Goal: Obtain resource: Download file/media

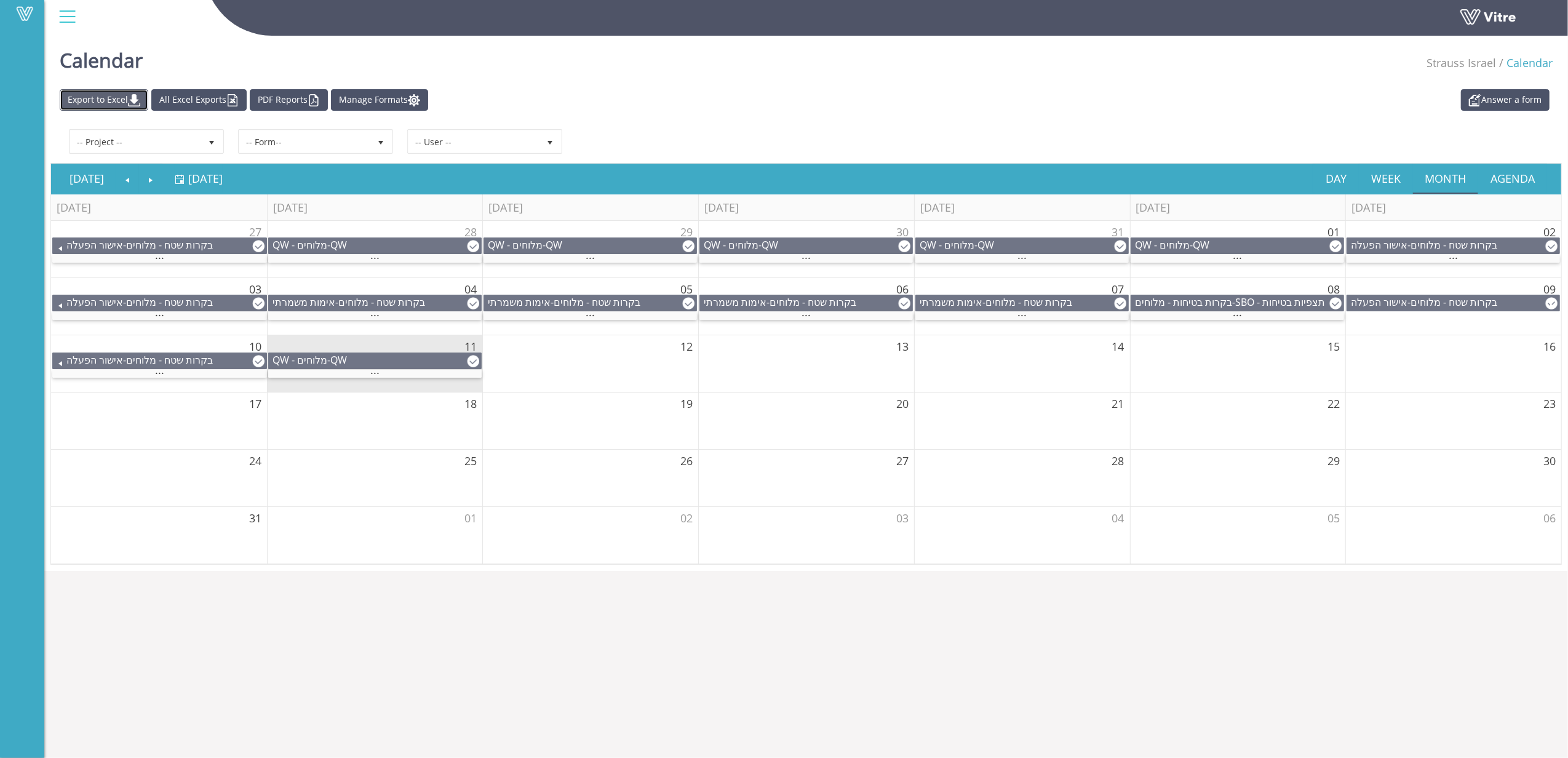
click at [128, 104] on link "Export to Excel" at bounding box center [104, 100] width 88 height 21
click at [104, 96] on link "Export to Excel" at bounding box center [104, 100] width 88 height 21
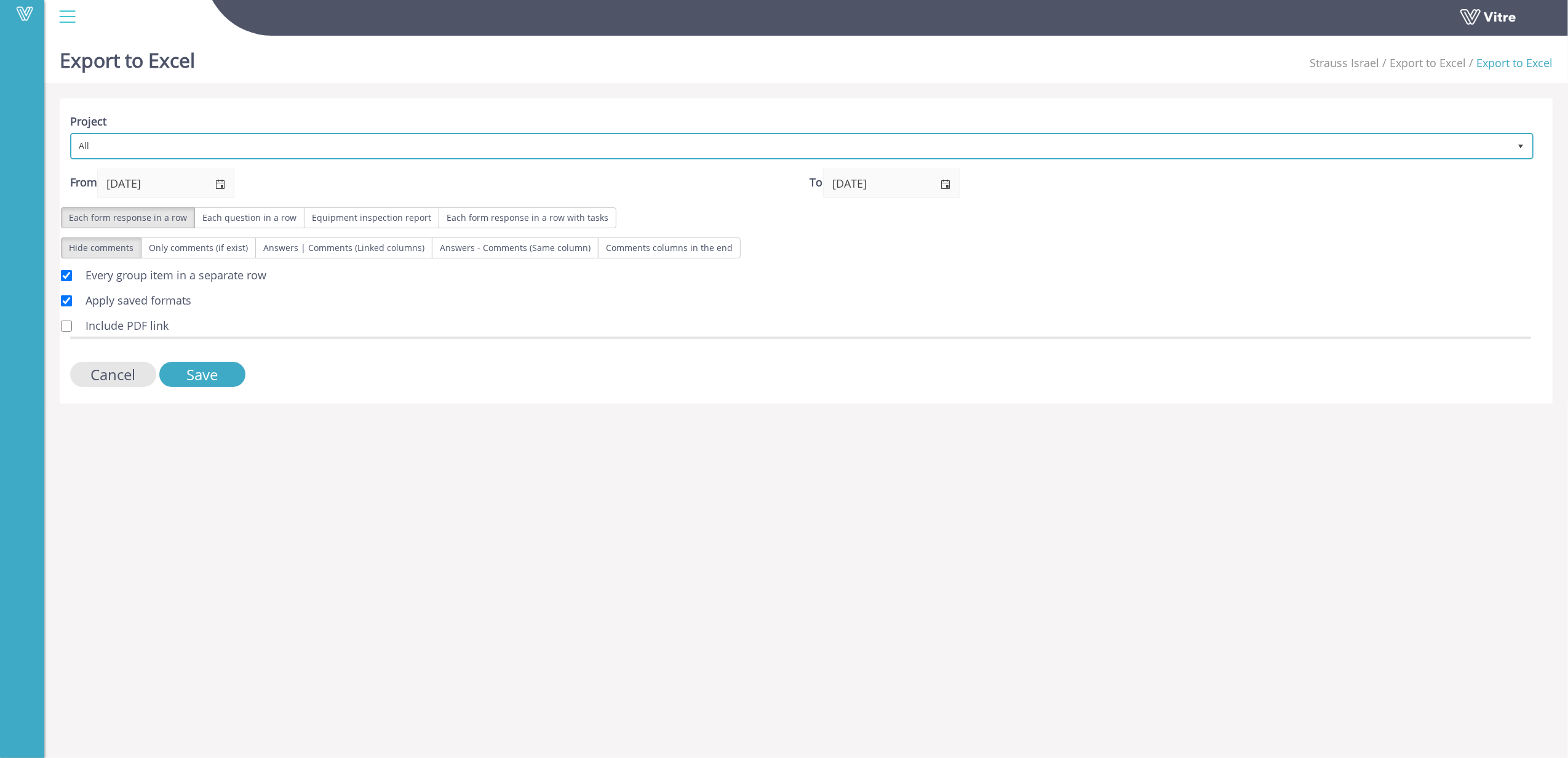
click at [114, 139] on span "All" at bounding box center [790, 145] width 1438 height 22
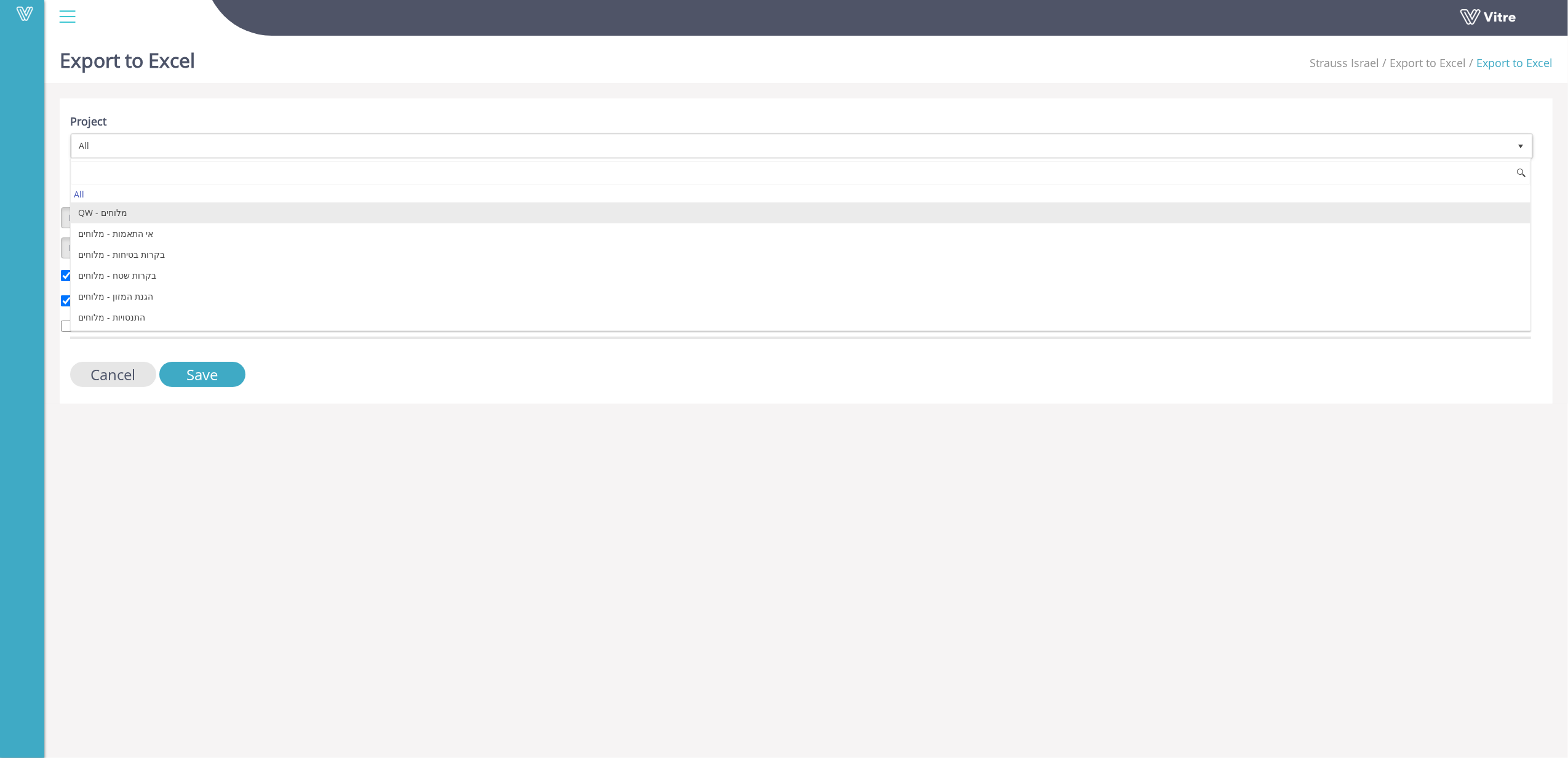
click at [155, 216] on li "QW - מלוחים" at bounding box center [800, 212] width 1460 height 21
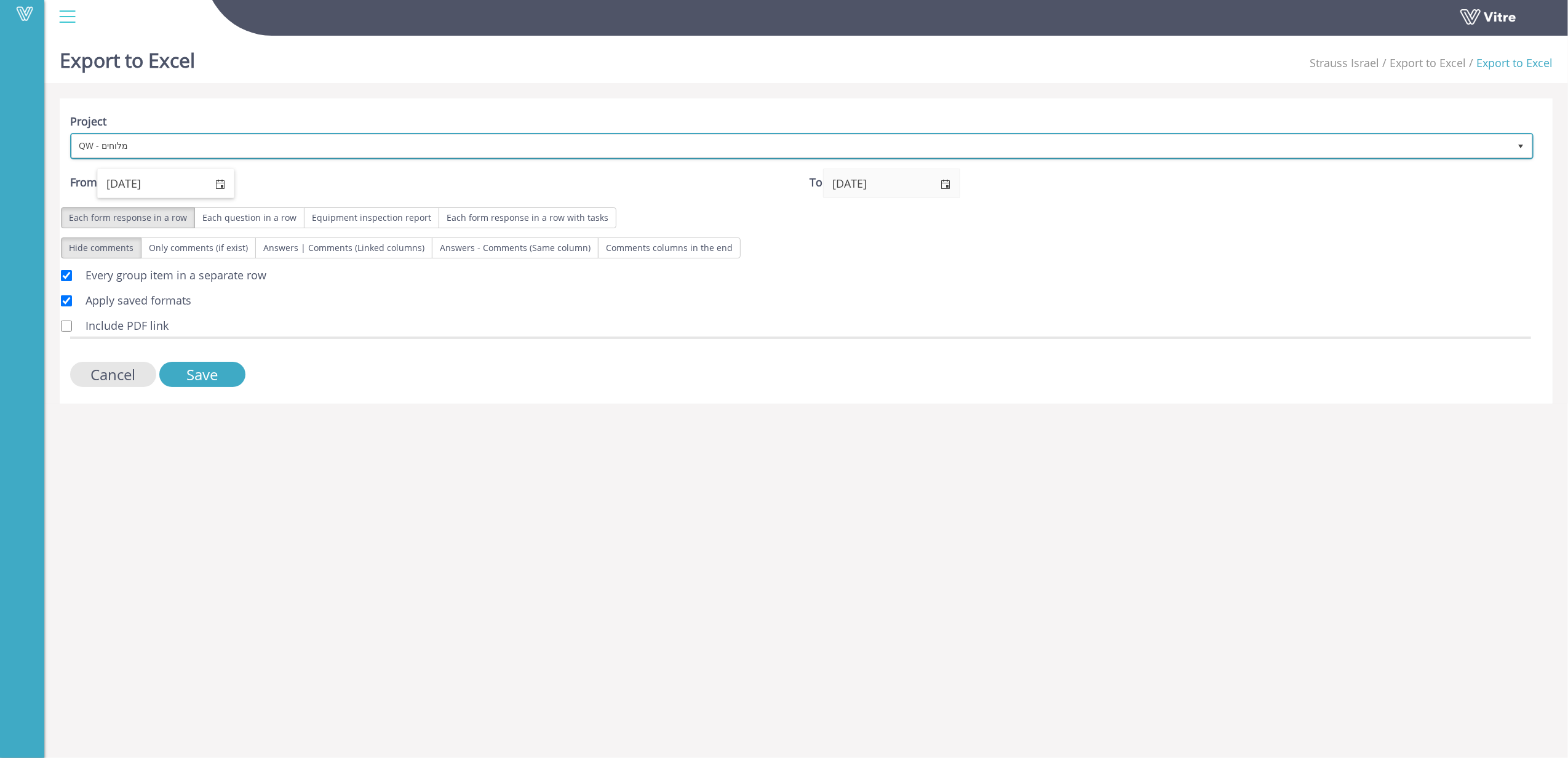
click at [212, 188] on span "select" at bounding box center [220, 183] width 29 height 29
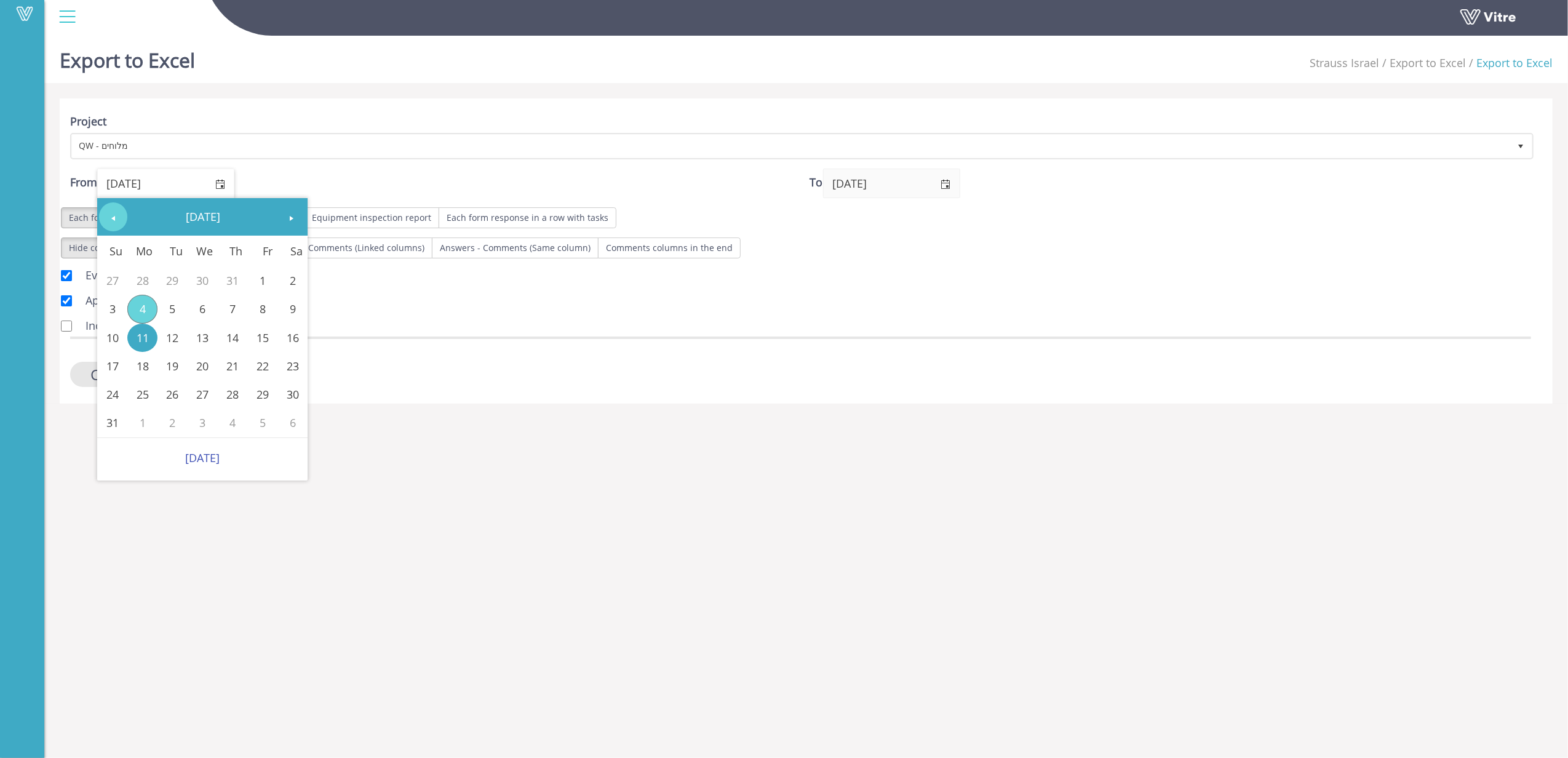
click at [110, 220] on span "Previous" at bounding box center [113, 218] width 10 height 10
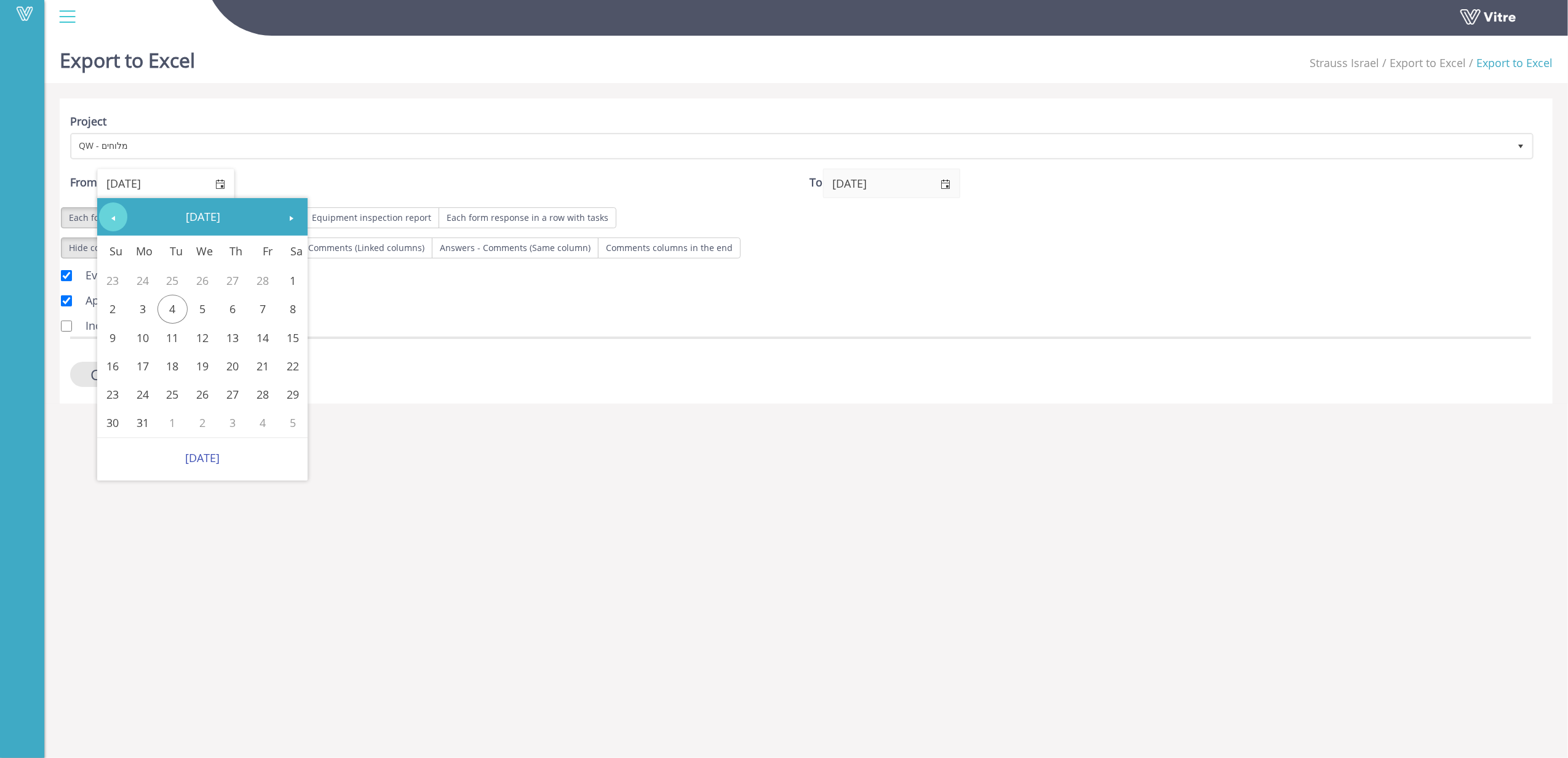
click at [110, 220] on span "Previous" at bounding box center [113, 218] width 10 height 10
drag, startPoint x: 290, startPoint y: 225, endPoint x: 288, endPoint y: 232, distance: 7.3
click at [290, 228] on link "Next" at bounding box center [291, 216] width 29 height 29
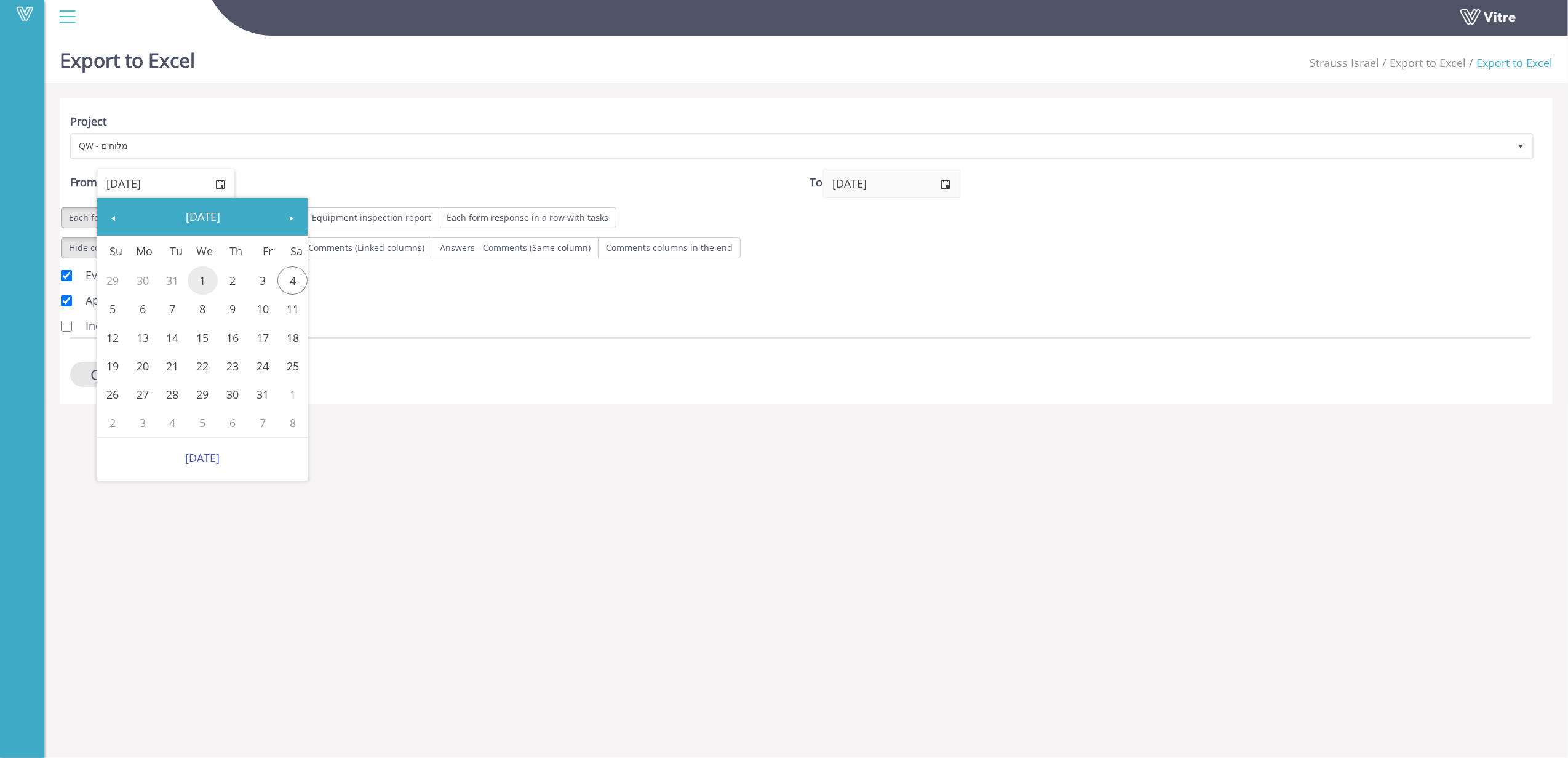
click at [200, 282] on link "1" at bounding box center [202, 280] width 30 height 29
type input "01/01/2025"
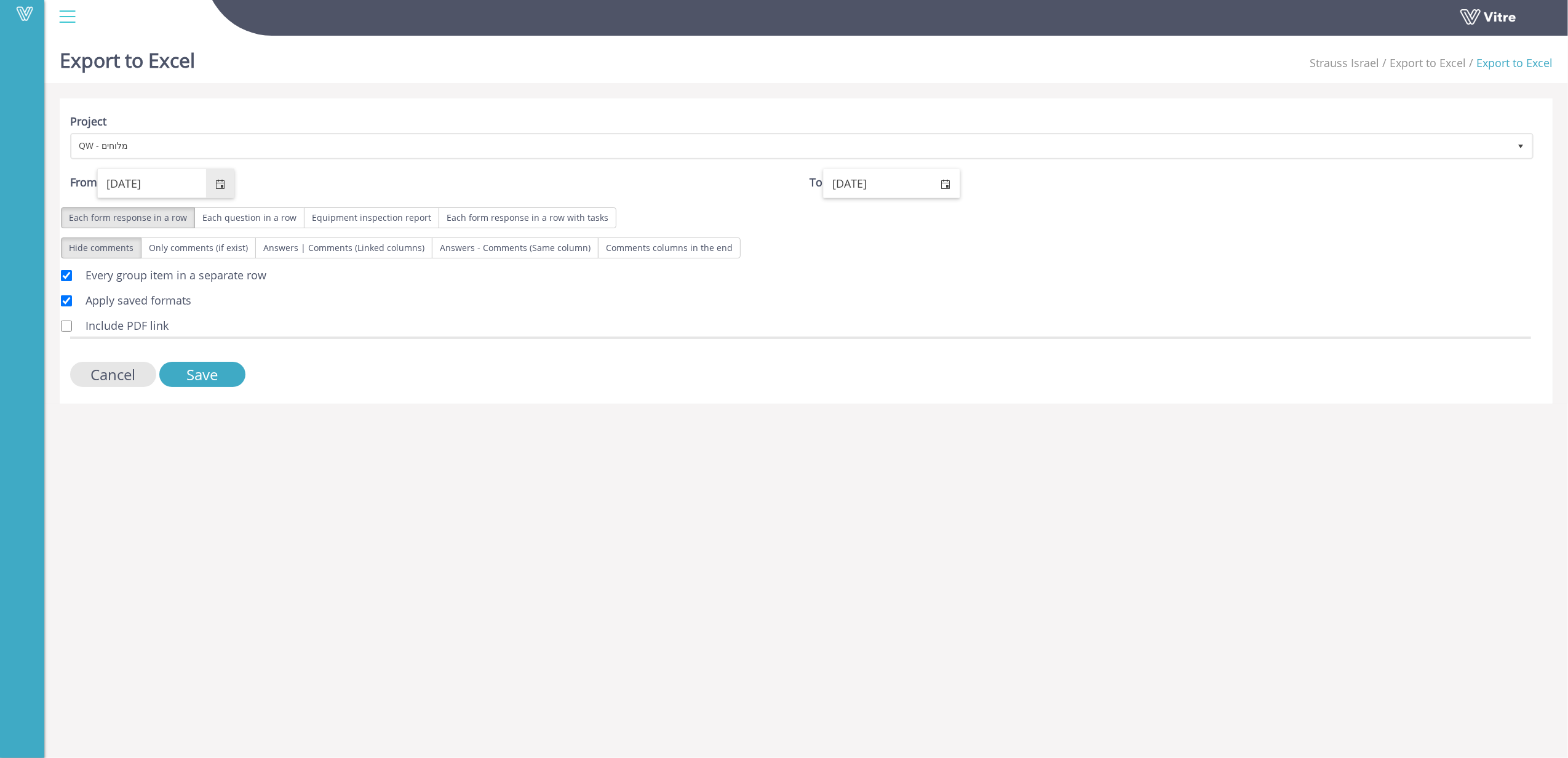
drag, startPoint x: 948, startPoint y: 180, endPoint x: 937, endPoint y: 184, distance: 11.7
click at [947, 180] on span "select" at bounding box center [945, 184] width 10 height 10
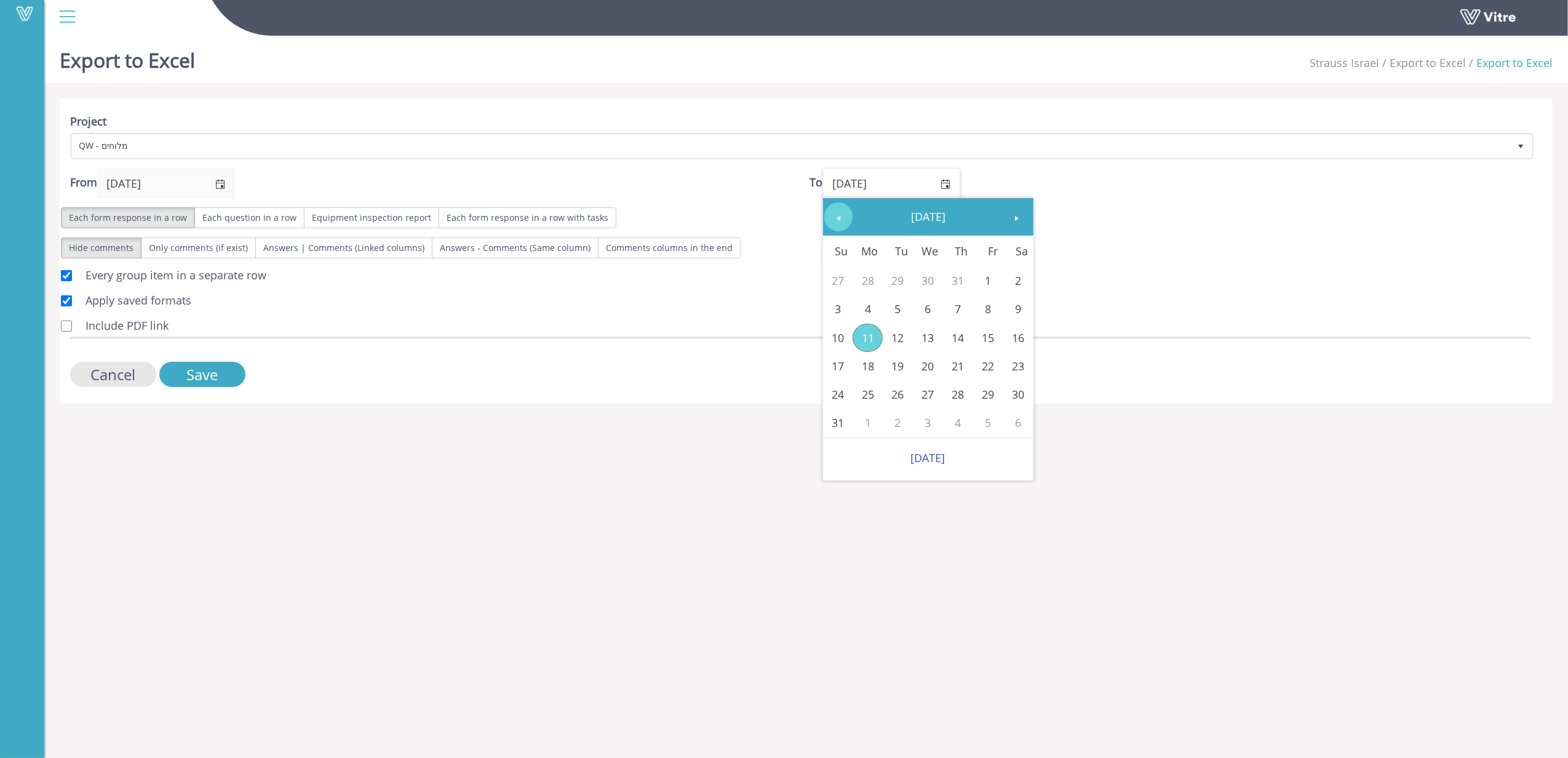
click at [835, 217] on span "Previous" at bounding box center [838, 218] width 10 height 10
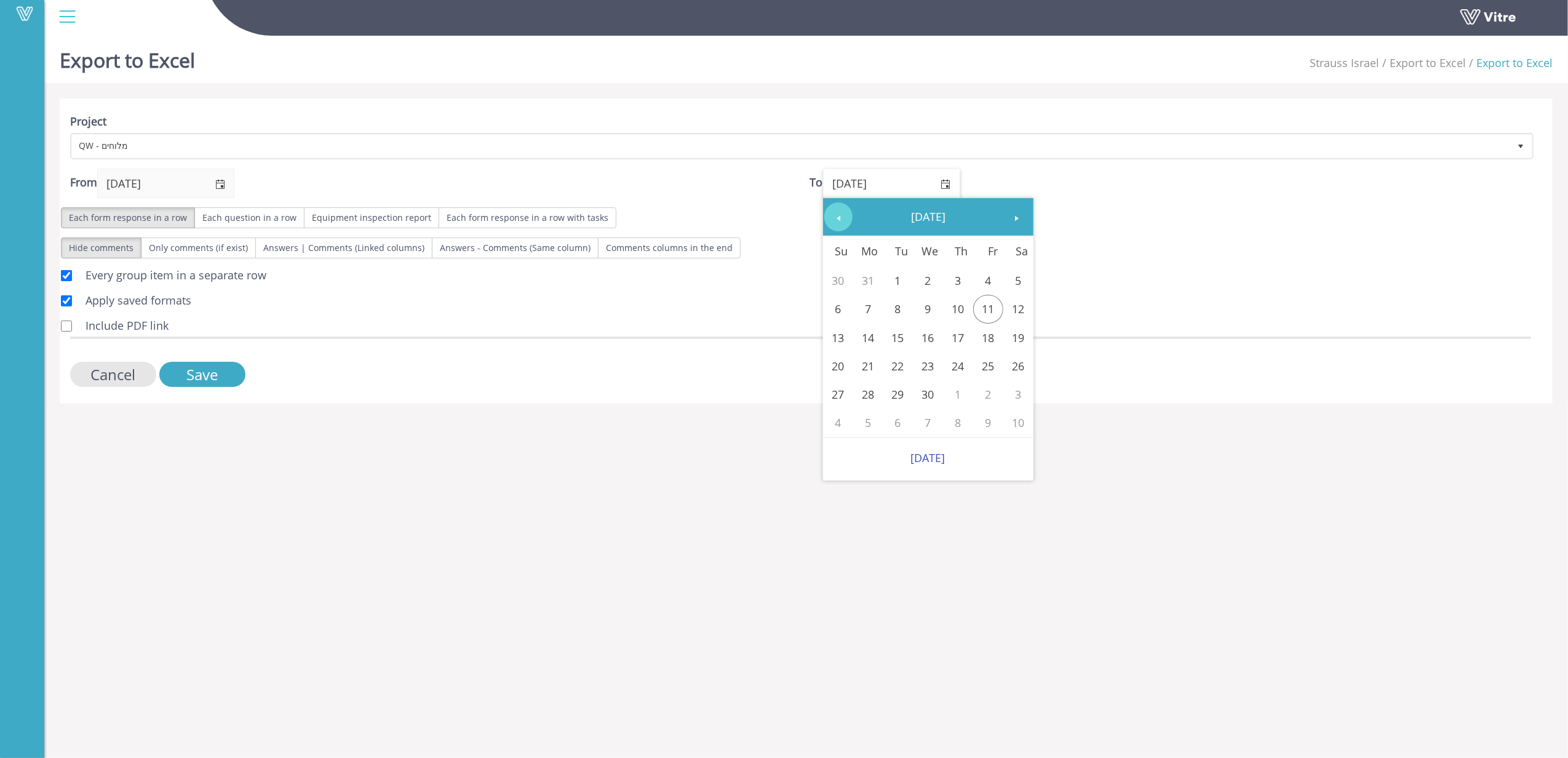
click at [835, 217] on span "Previous" at bounding box center [838, 218] width 10 height 10
click at [1017, 219] on span "Next" at bounding box center [1017, 218] width 10 height 10
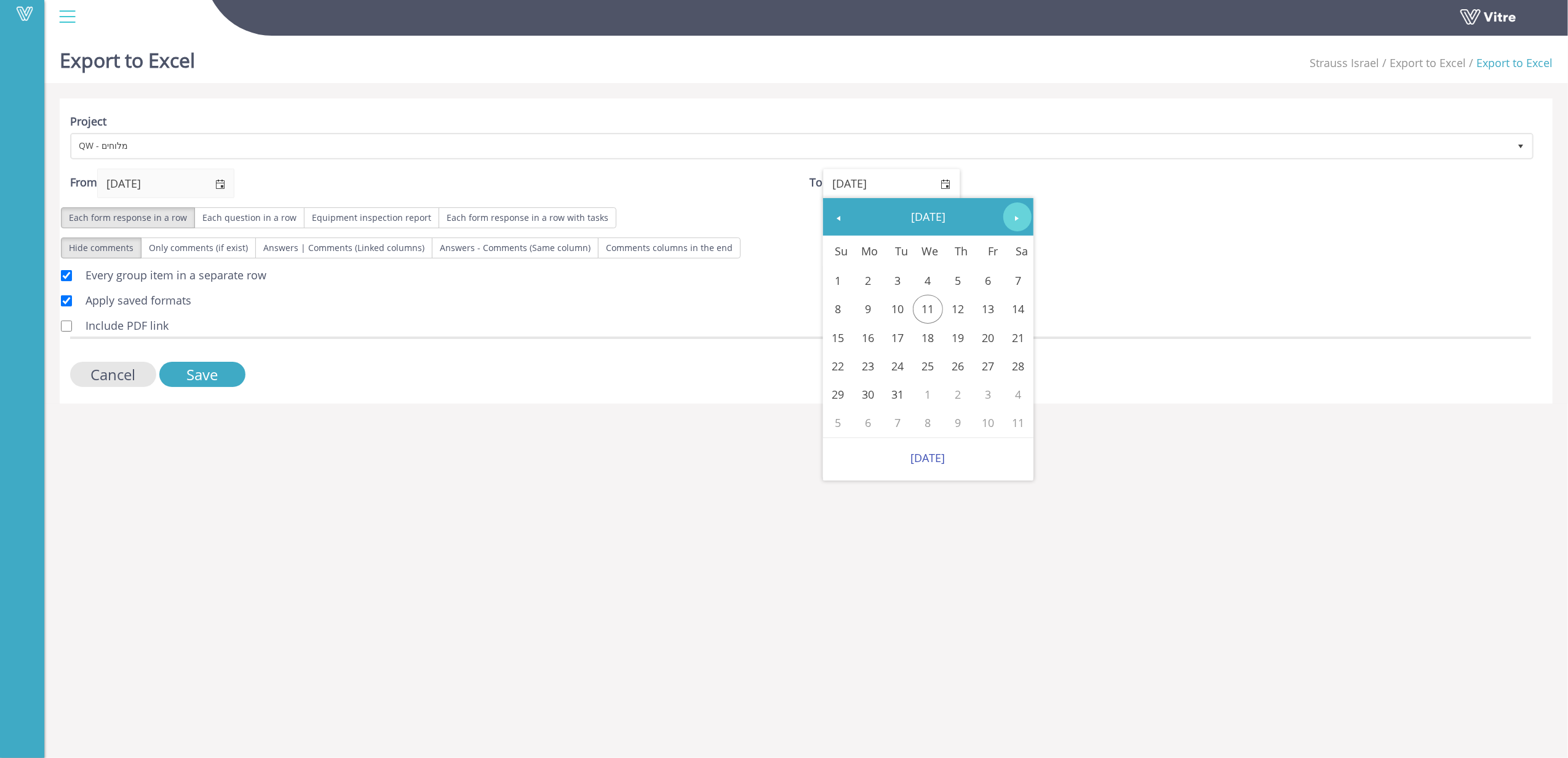
click at [1016, 219] on span "Next" at bounding box center [1017, 218] width 10 height 10
click at [997, 400] on link "31" at bounding box center [988, 394] width 30 height 29
type input "31/01/2025"
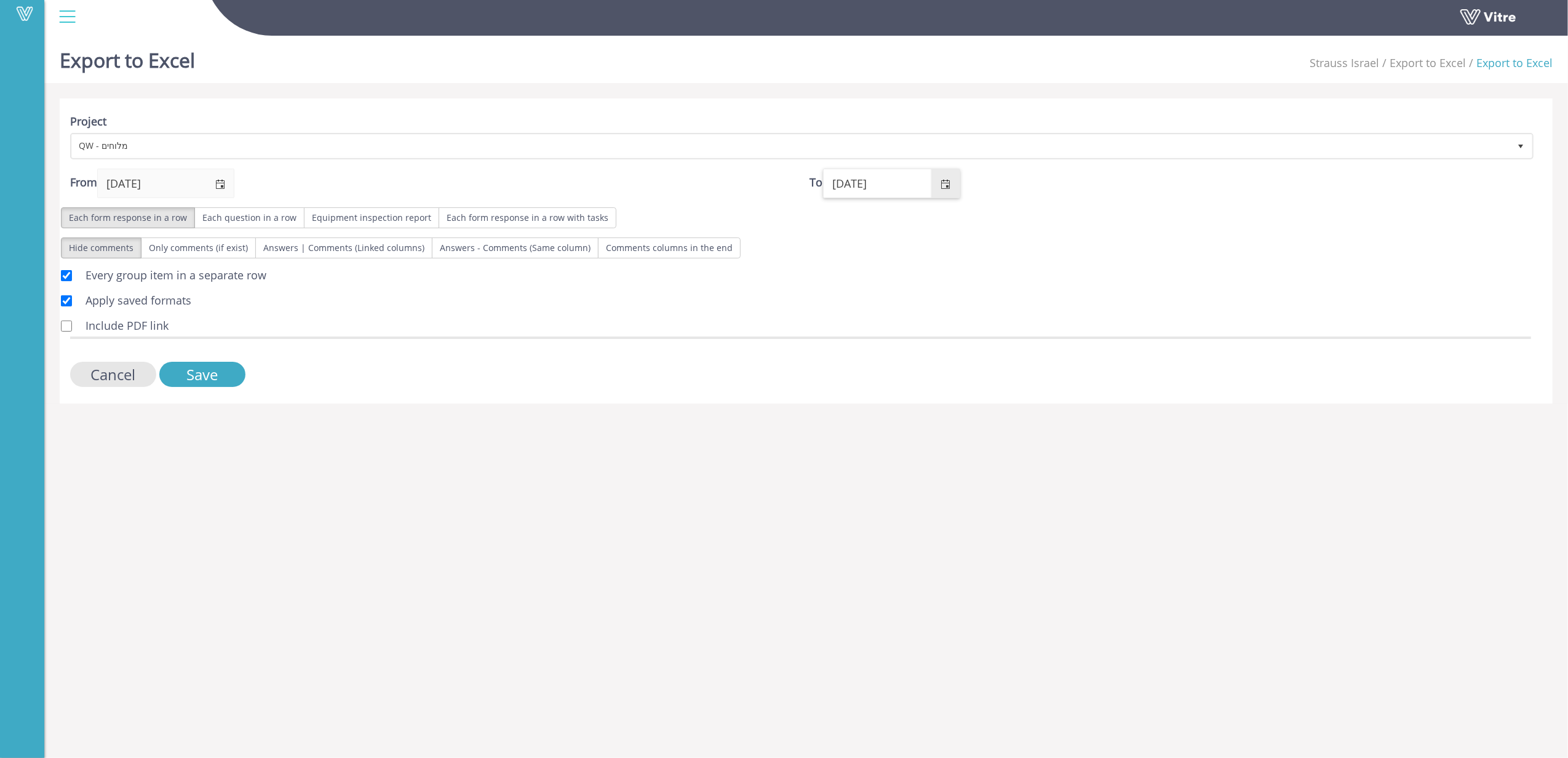
click at [1162, 419] on html "Vitre Export to Excel Strauss Israel Export to Excel Export to Excel File will …" at bounding box center [784, 210] width 1568 height 419
click at [222, 380] on input "Save" at bounding box center [202, 375] width 86 height 25
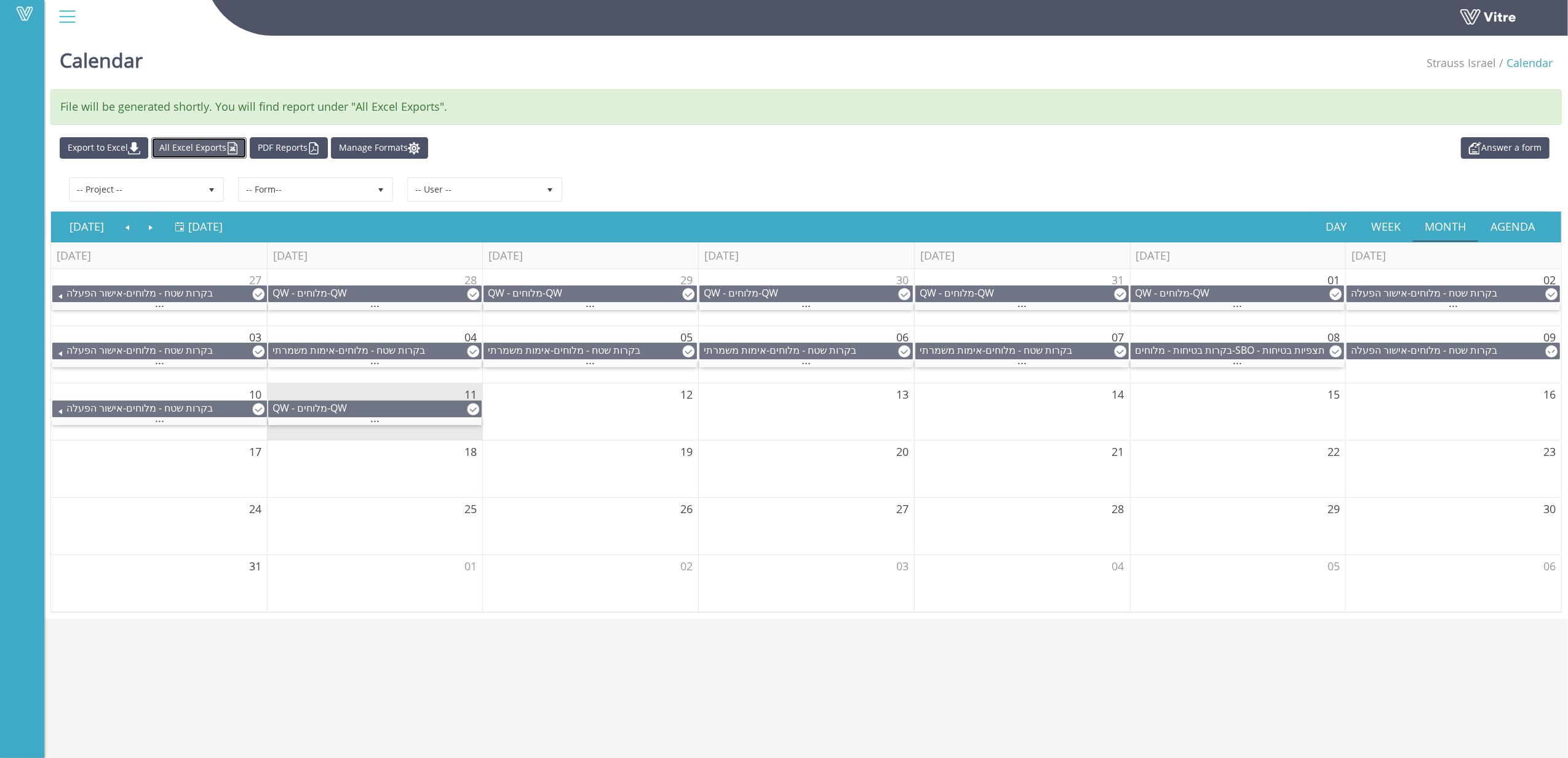
click at [203, 154] on link "All Excel Exports" at bounding box center [198, 148] width 95 height 21
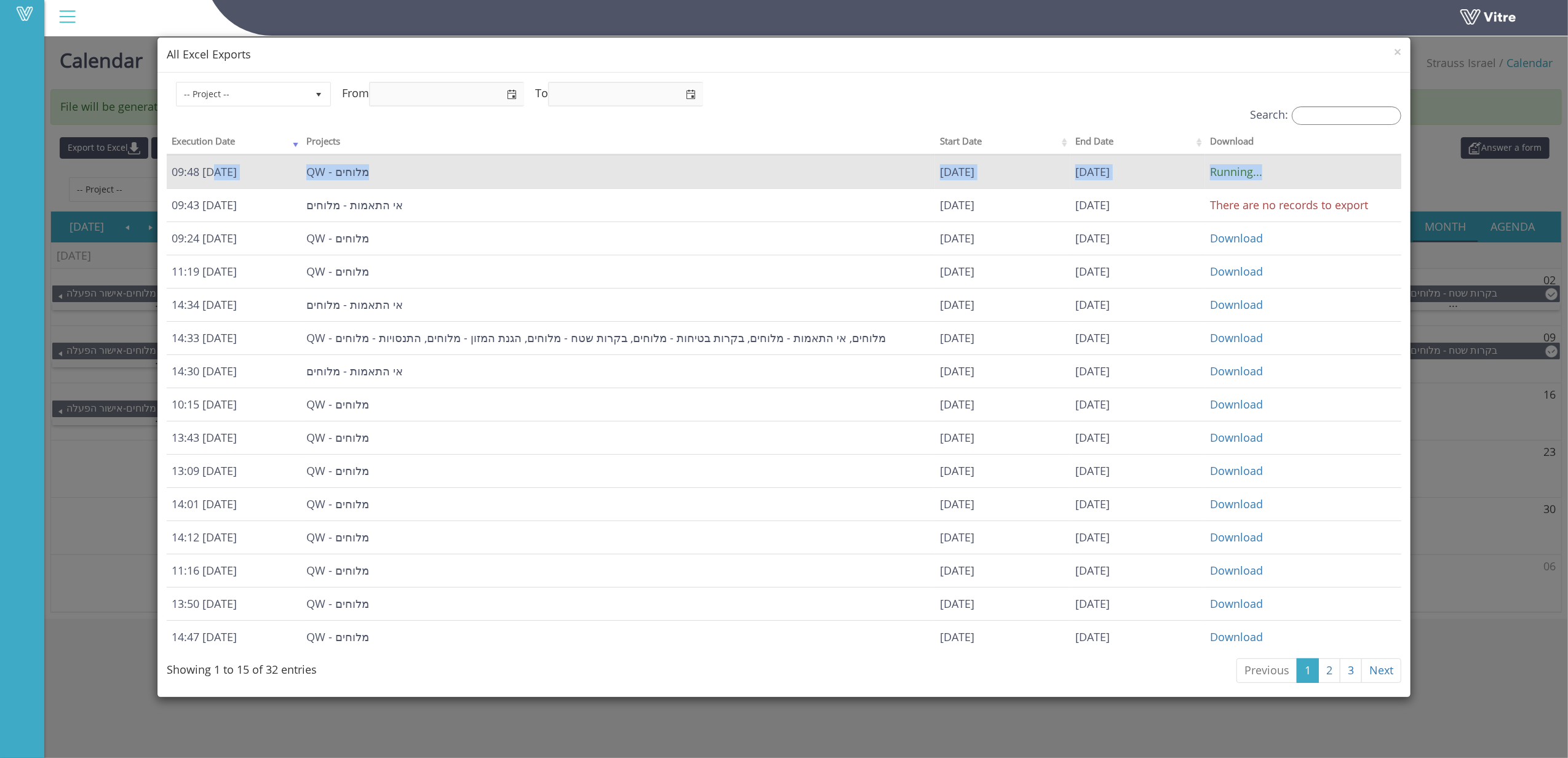
drag, startPoint x: 1261, startPoint y: 174, endPoint x: 212, endPoint y: 178, distance: 1049.0
click at [212, 178] on tr "09:48 [DATE] QW - מלוחים [DATE] [DATE] Running..." at bounding box center [784, 172] width 1235 height 33
click at [847, 183] on td "QW - מלוחים" at bounding box center [618, 172] width 633 height 33
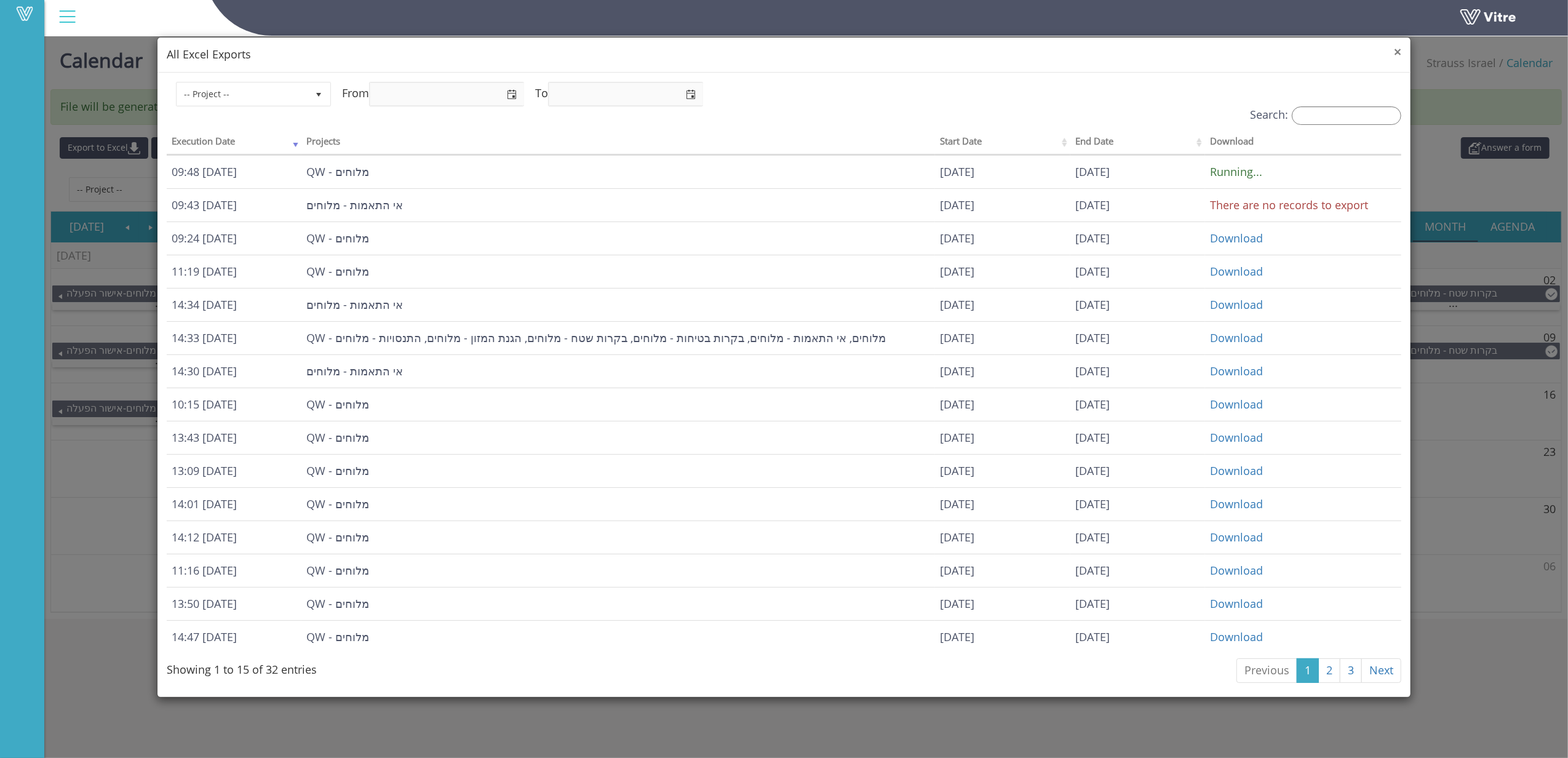
click at [1396, 52] on span "×" at bounding box center [1397, 52] width 7 height 17
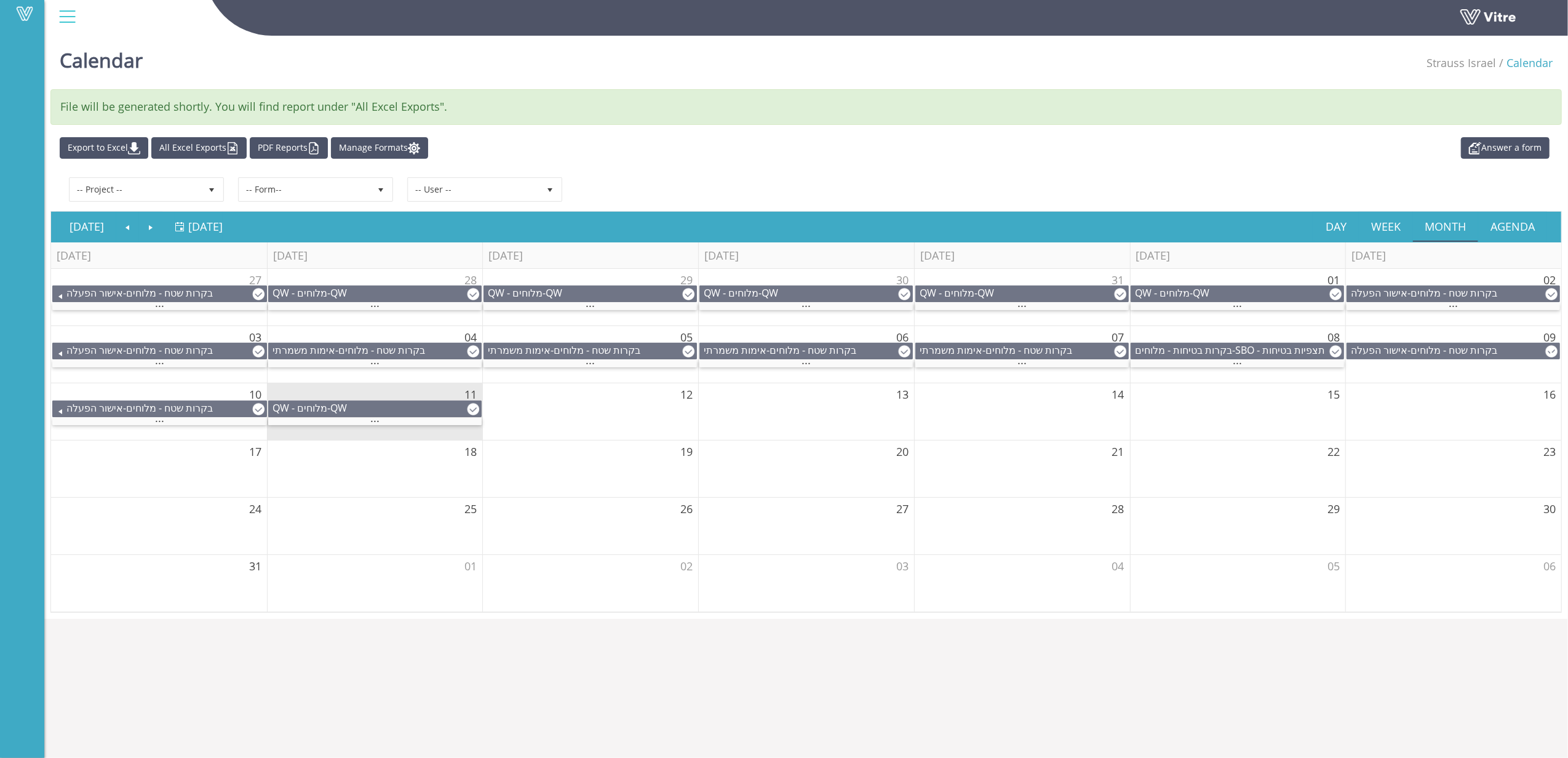
click at [1277, 151] on div "Answer a form Export to Excel All Excel Exports PDF Reports Manage Formats" at bounding box center [806, 148] width 1511 height 21
click at [762, 303] on div "..." at bounding box center [806, 307] width 214 height 8
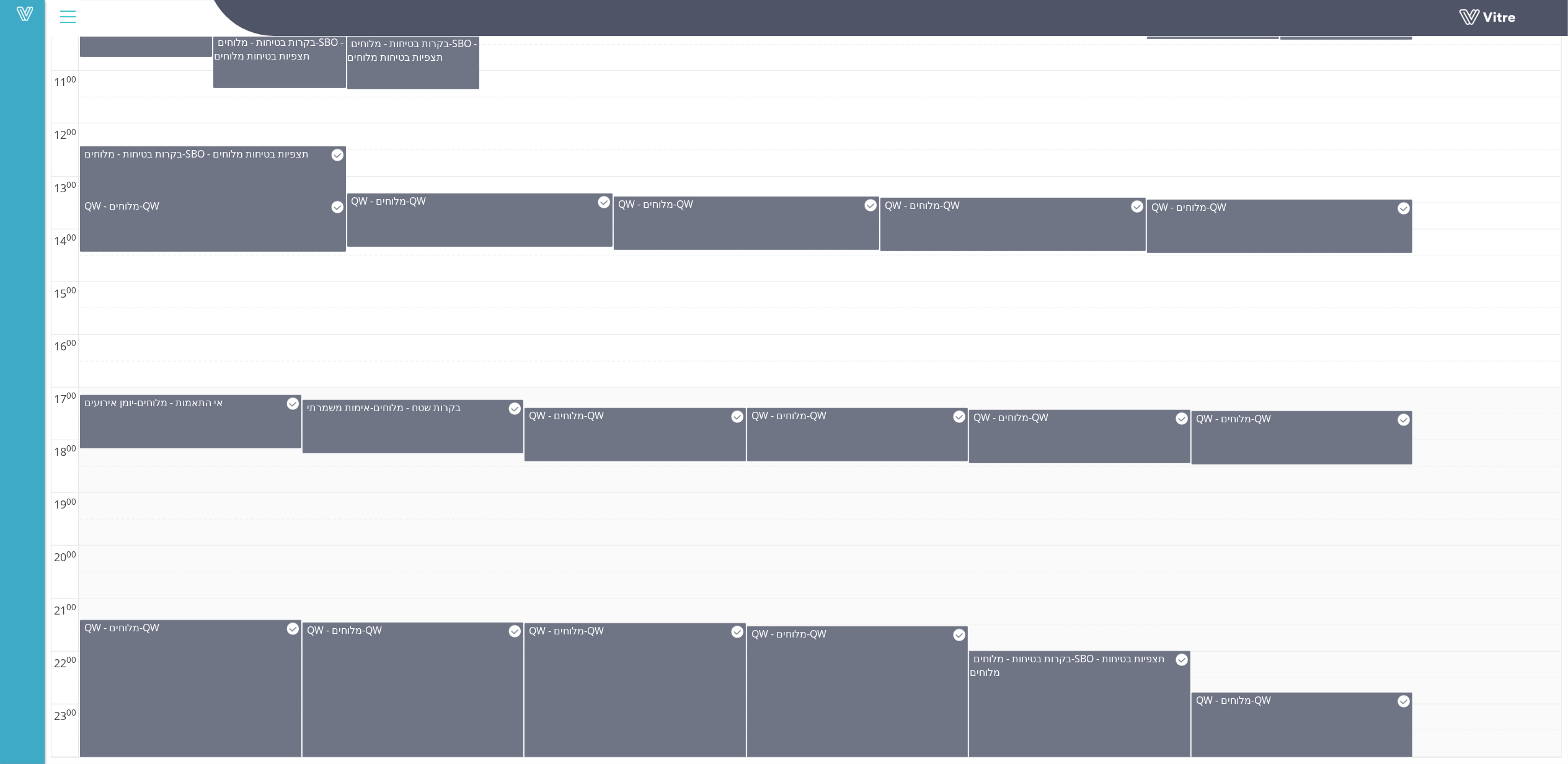
scroll to position [460, 0]
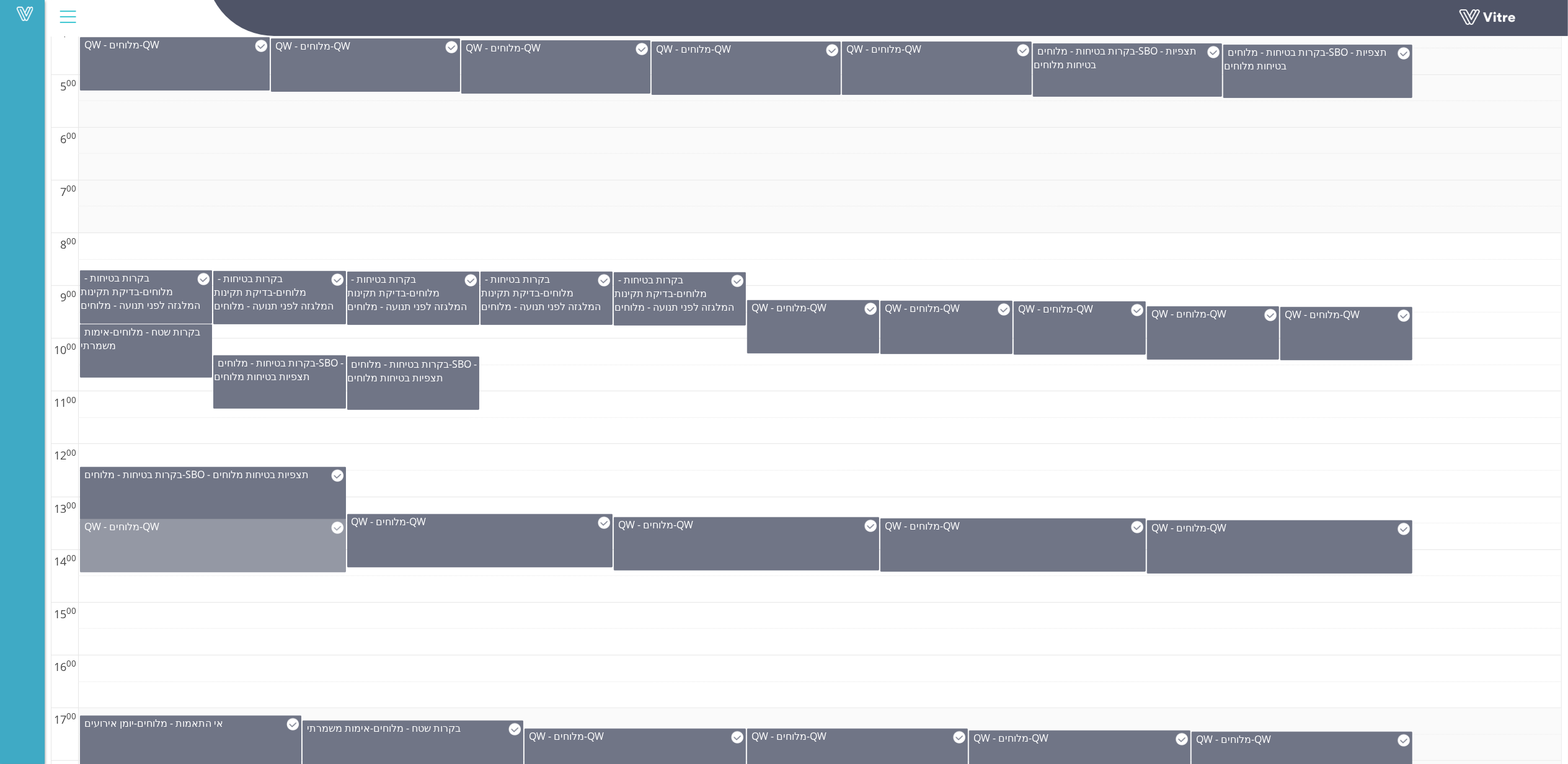
click at [243, 544] on div "QW - מלוחים - QW" at bounding box center [213, 546] width 266 height 54
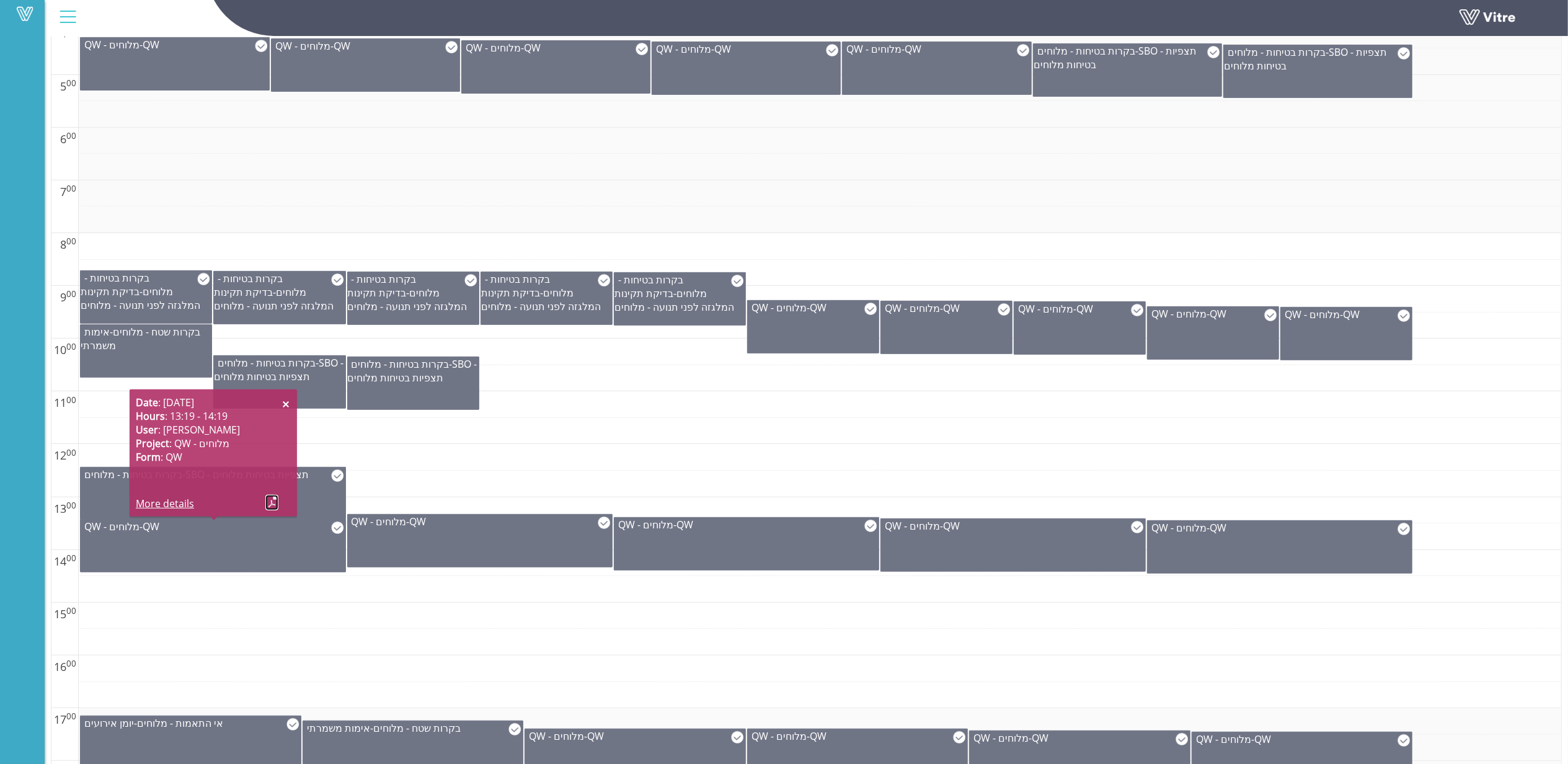
click at [271, 498] on link at bounding box center [272, 502] width 13 height 15
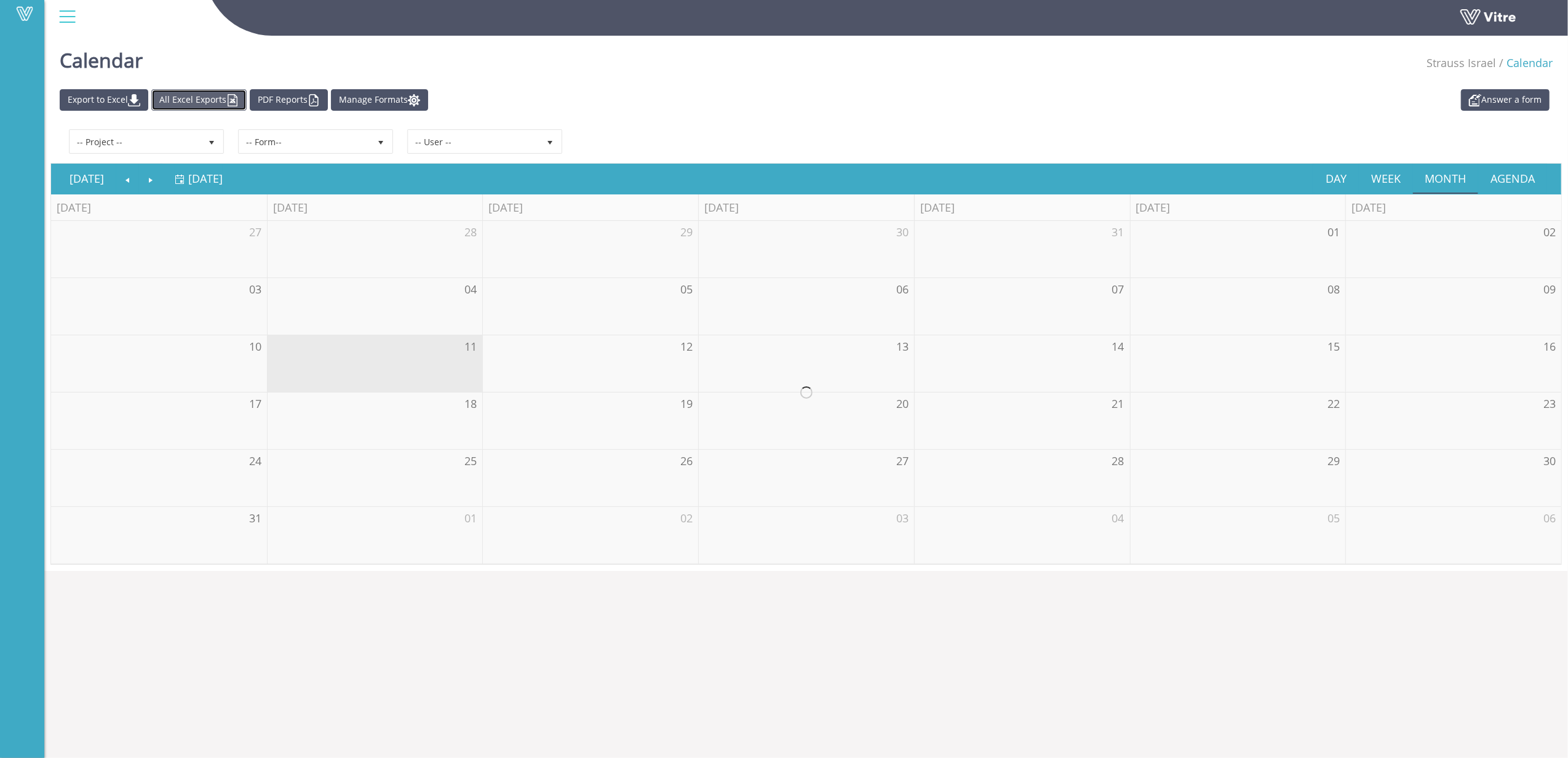
click at [230, 89] on link "All Excel Exports" at bounding box center [198, 100] width 95 height 21
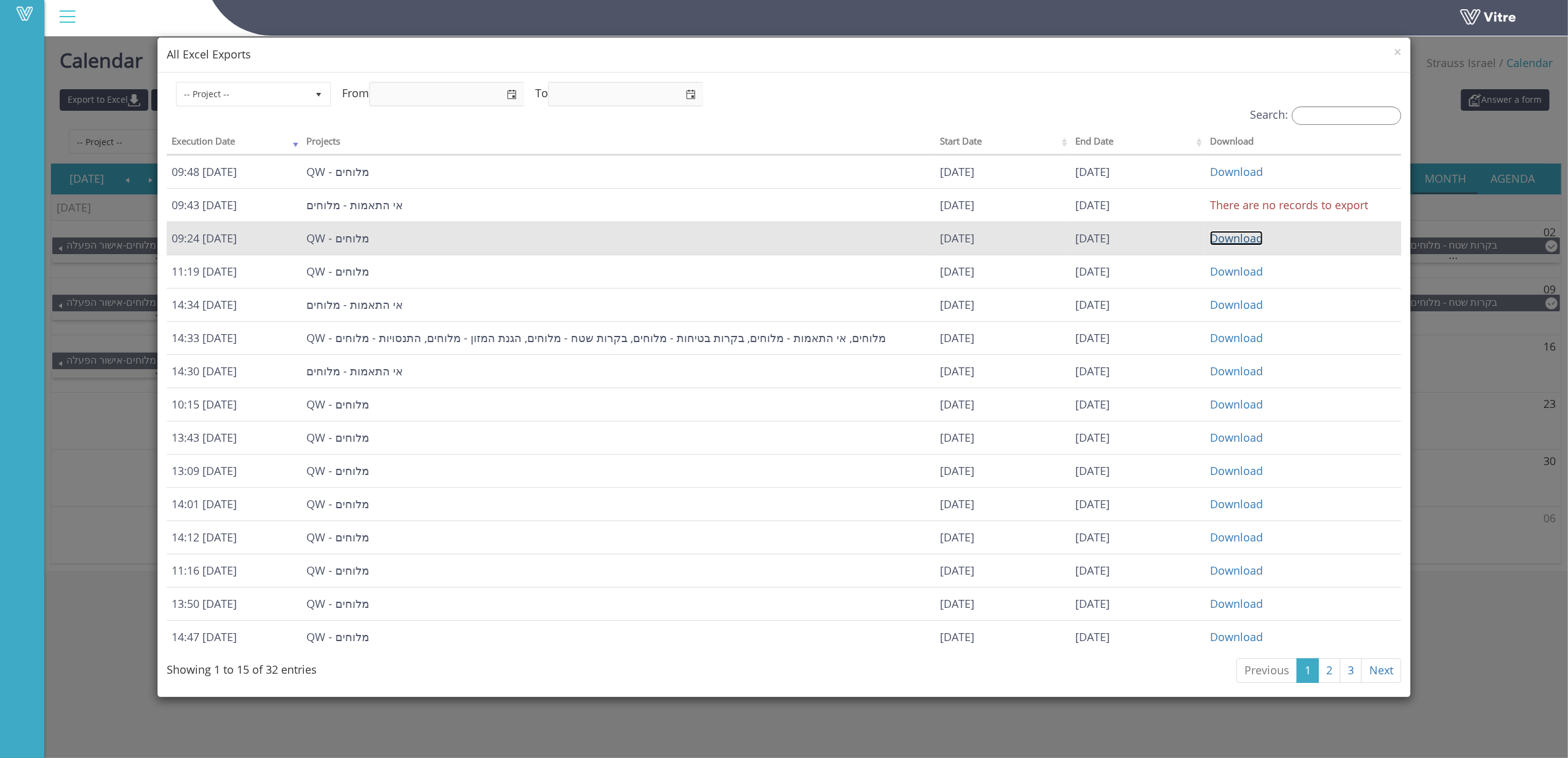
click at [1215, 235] on link "Download" at bounding box center [1237, 238] width 53 height 15
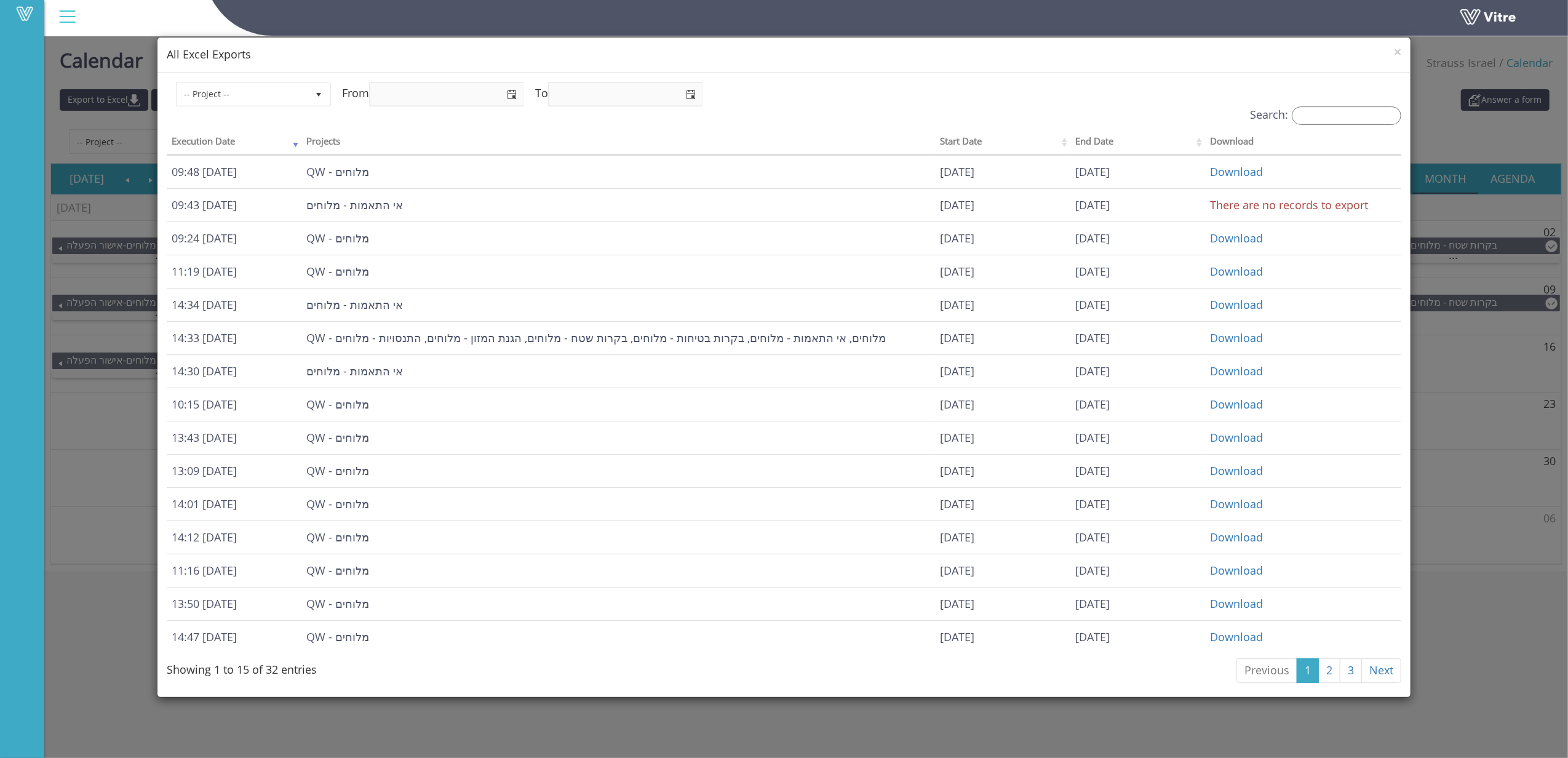
click at [1465, 380] on div "× All Excel Exports -- Project -- From To Search: Execution Date Projects Start…" at bounding box center [784, 379] width 1568 height 758
